Goal: Information Seeking & Learning: Learn about a topic

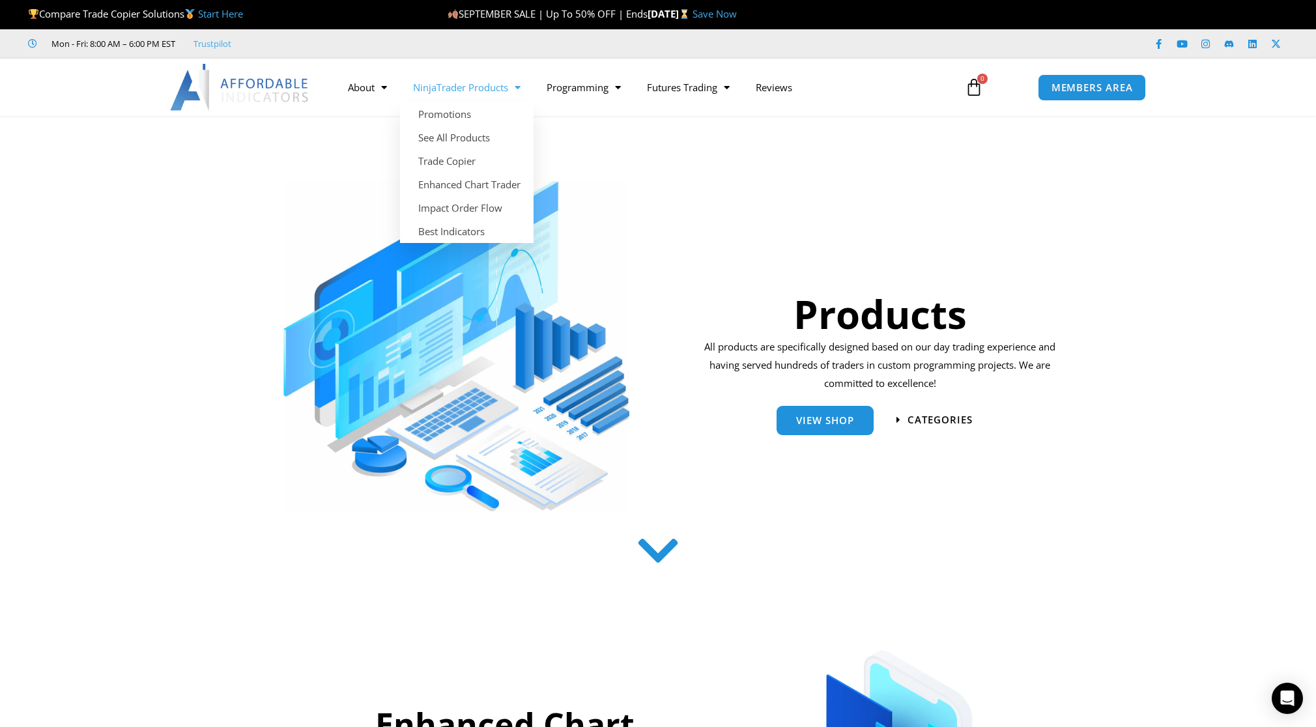
click at [462, 84] on link "NinjaTrader Products" at bounding box center [467, 87] width 134 height 30
click at [449, 137] on link "See All Products" at bounding box center [467, 137] width 134 height 23
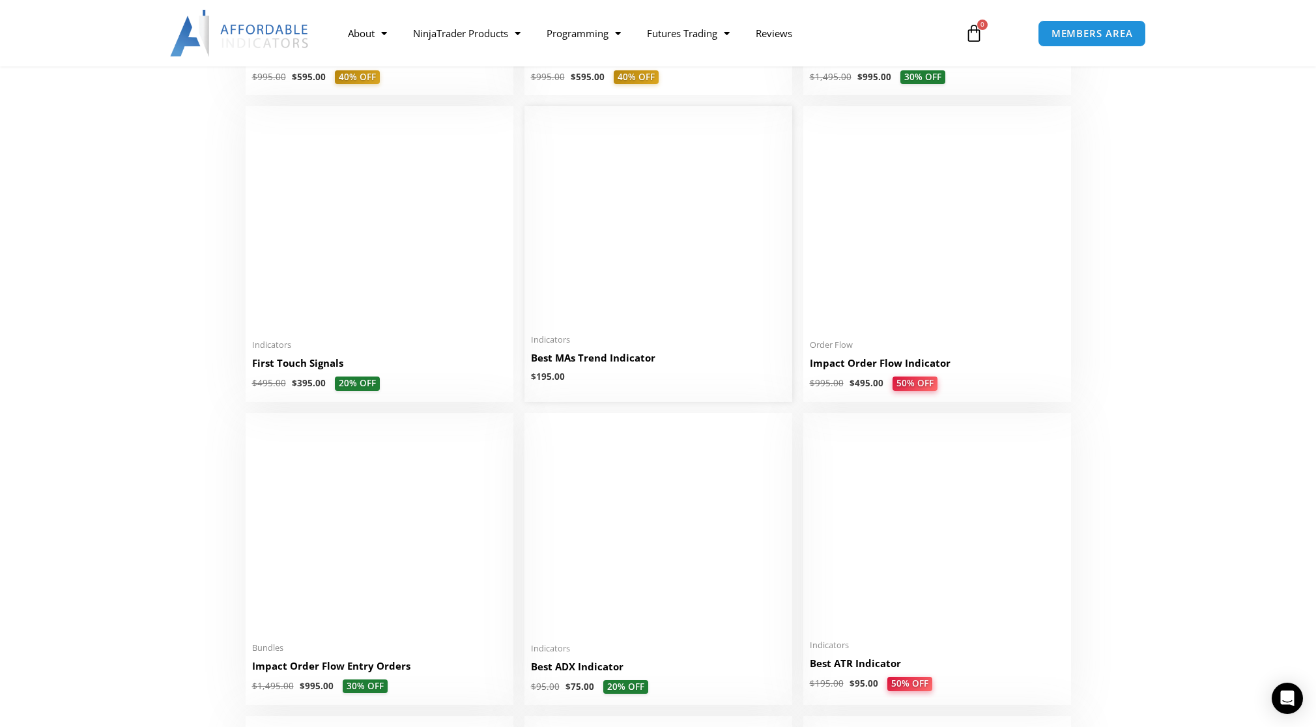
scroll to position [2081, 0]
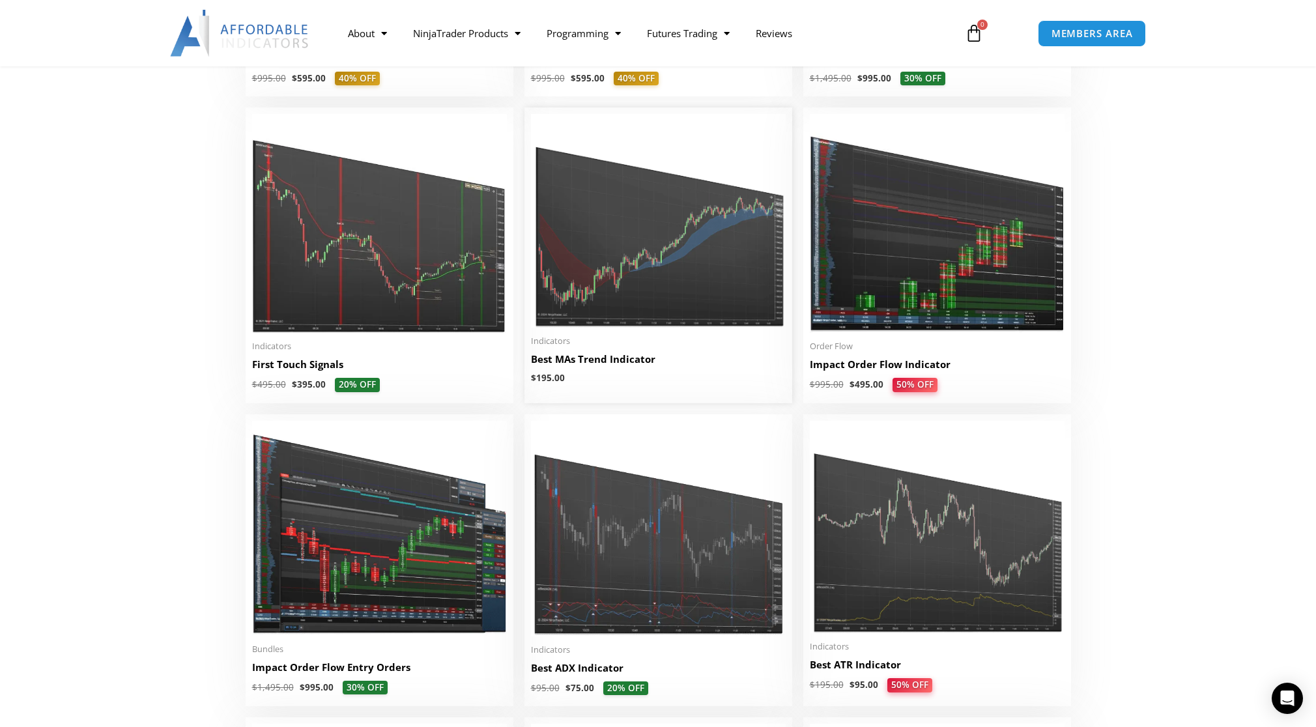
click at [660, 253] on img at bounding box center [658, 221] width 255 height 214
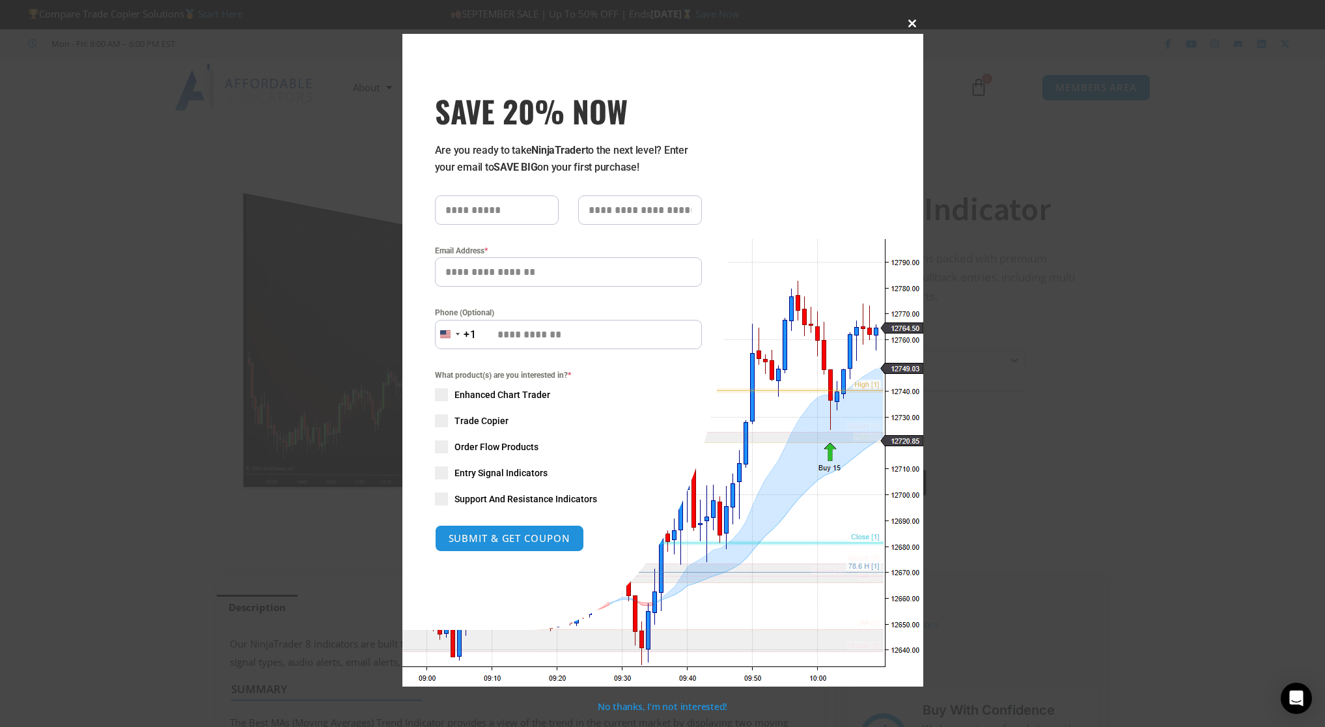
click at [911, 21] on span "SAVE 20% NOW popup" at bounding box center [913, 24] width 21 height 8
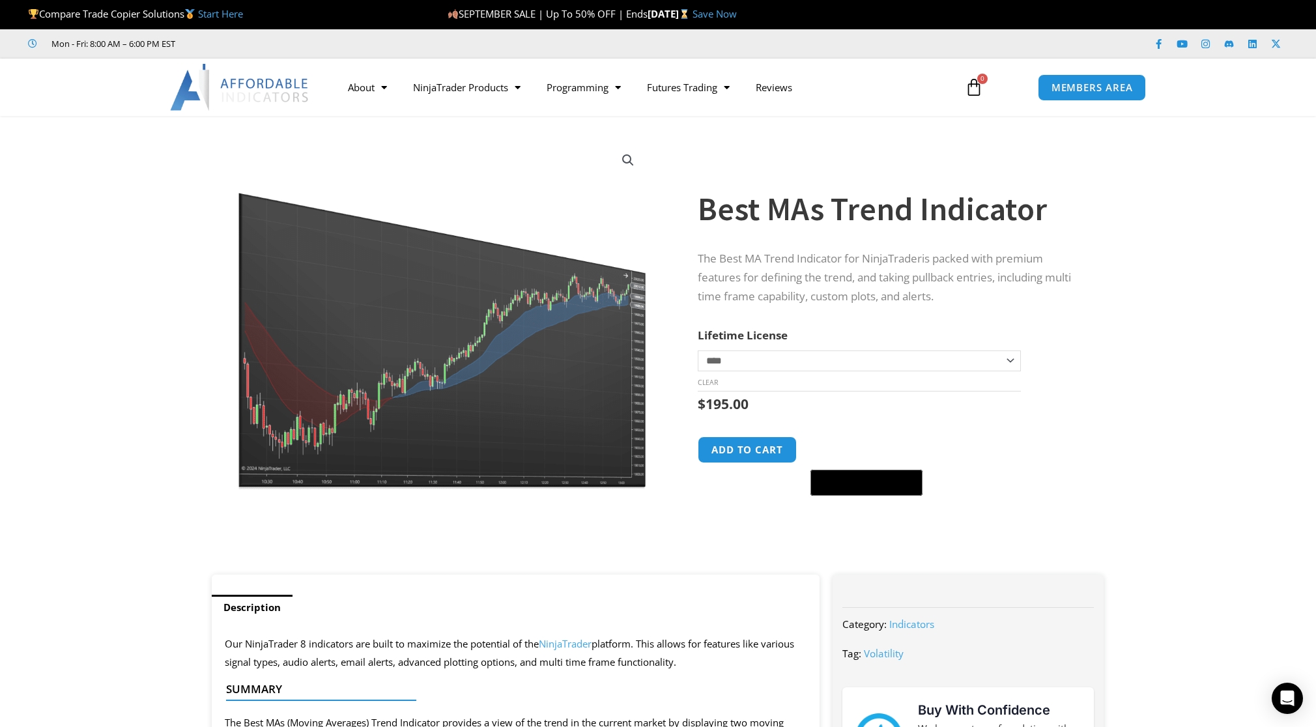
click at [1180, 374] on section "**********" at bounding box center [658, 351] width 1316 height 445
